Goal: Information Seeking & Learning: Learn about a topic

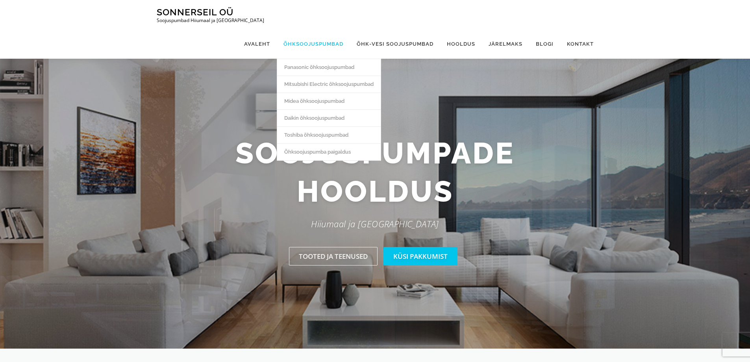
click at [308, 29] on link "Õhksoojuspumbad" at bounding box center [313, 44] width 73 height 30
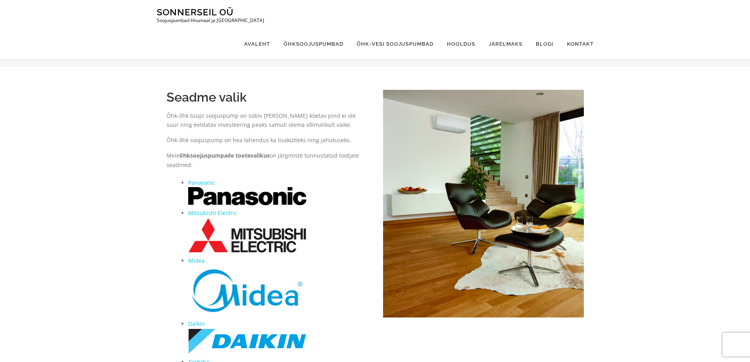
scroll to position [236, 0]
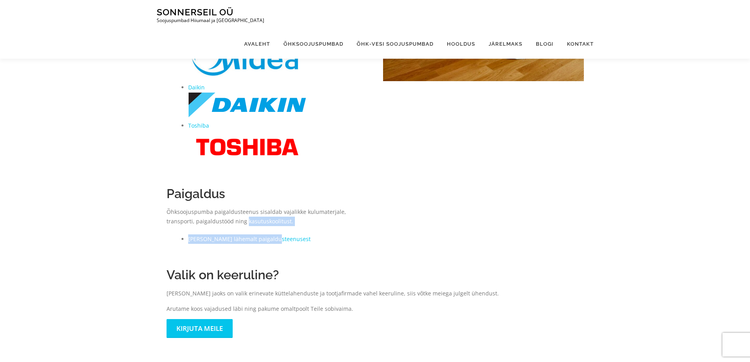
drag, startPoint x: 253, startPoint y: 223, endPoint x: 302, endPoint y: 226, distance: 49.7
click at [302, 226] on div "Paigaldus Õhksoojuspumba paigaldusteenus sisaldab vajalikke kulumaterjale, tran…" at bounding box center [267, 214] width 201 height 57
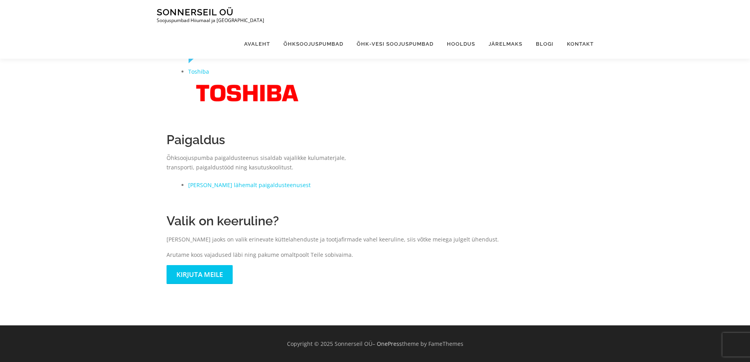
scroll to position [0, 0]
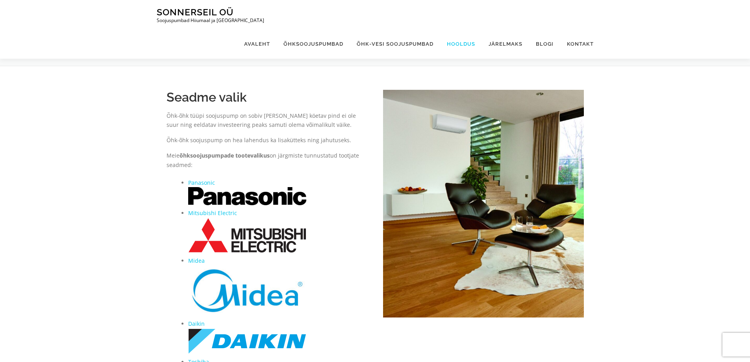
click at [467, 29] on link "Hooldus" at bounding box center [461, 44] width 42 height 30
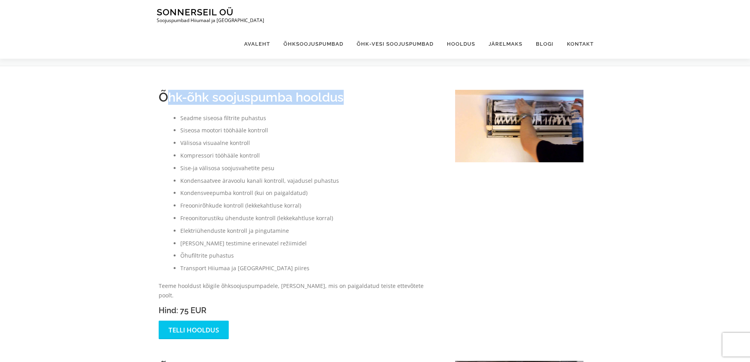
drag, startPoint x: 163, startPoint y: 93, endPoint x: 354, endPoint y: 94, distance: 190.6
click at [354, 94] on h2 "Õhk-õhk soojuspumba hooldus" at bounding box center [299, 97] width 281 height 15
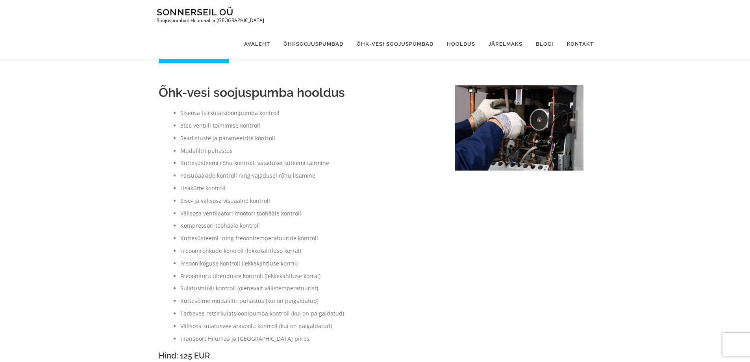
scroll to position [453, 0]
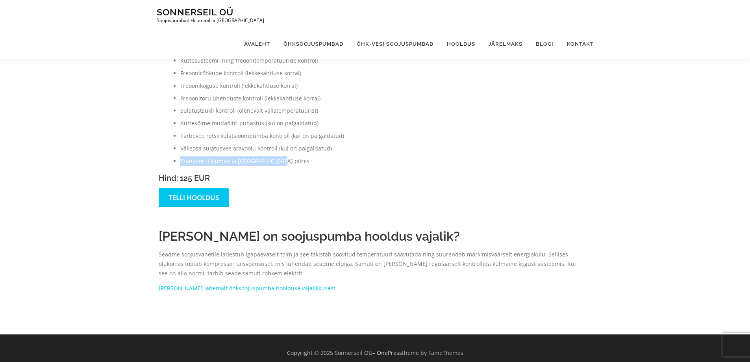
drag, startPoint x: 181, startPoint y: 150, endPoint x: 297, endPoint y: 146, distance: 115.8
click at [297, 156] on li "Transport Hiiumaa ja Saaremaa piires" at bounding box center [309, 160] width 259 height 9
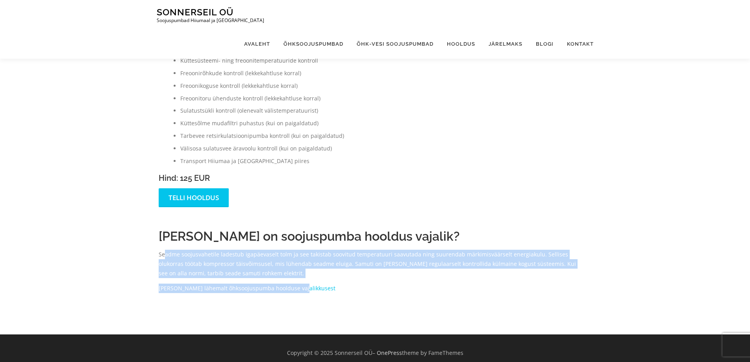
drag, startPoint x: 170, startPoint y: 244, endPoint x: 80, endPoint y: 217, distance: 94.1
click at [407, 284] on p "Loe lähemalt õhksoojuspumba hoolduse vajalikkusest" at bounding box center [371, 288] width 425 height 9
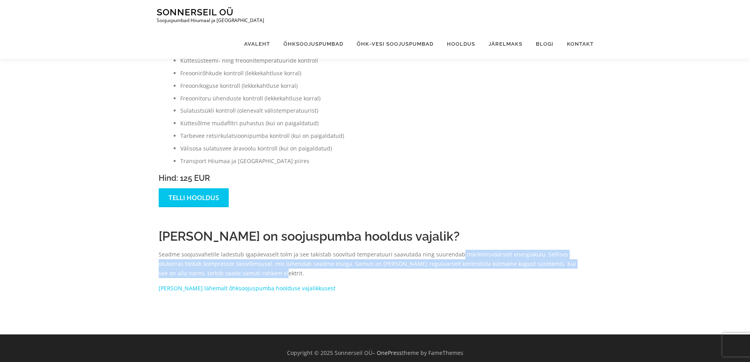
drag, startPoint x: 515, startPoint y: 247, endPoint x: 277, endPoint y: 260, distance: 238.2
click at [277, 260] on p "Seadme soojusvahetile ladestub igapäevaselt tolm ja see takistab soovitud tempe…" at bounding box center [371, 264] width 425 height 28
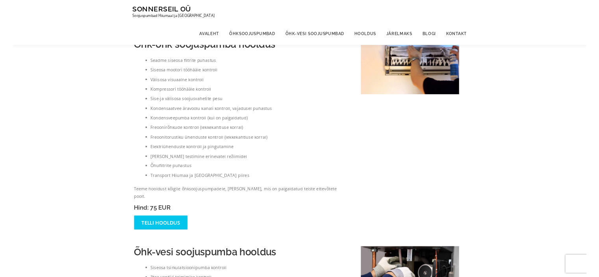
scroll to position [0, 0]
